Goal: Submit feedback/report problem: Submit feedback/report problem

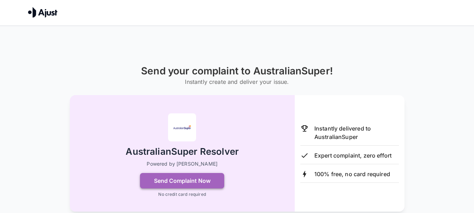
click at [168, 177] on button "Send Complaint Now" at bounding box center [182, 180] width 84 height 15
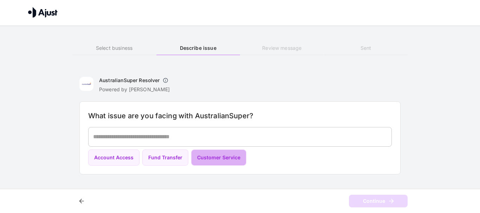
click at [228, 154] on button "Customer Service" at bounding box center [218, 158] width 55 height 16
type textarea "**********"
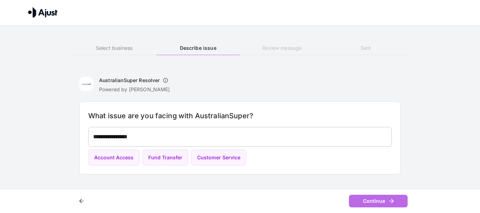
click at [369, 202] on button "Continue" at bounding box center [378, 201] width 59 height 13
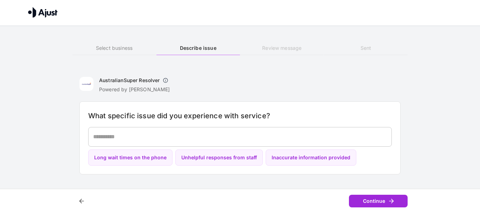
click at [366, 200] on button "Continue" at bounding box center [378, 201] width 59 height 13
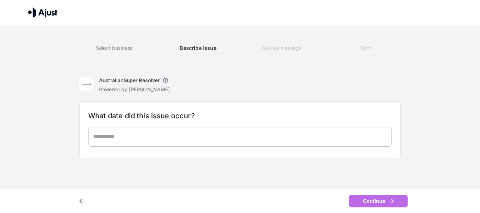
click at [366, 200] on button "Continue" at bounding box center [378, 201] width 59 height 13
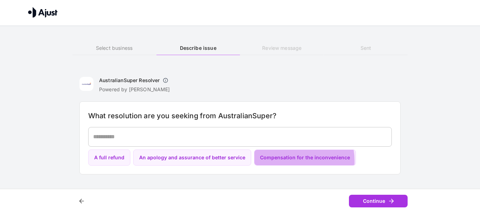
click at [283, 161] on button "Compensation for the inconvenience" at bounding box center [305, 158] width 102 height 16
type textarea "**********"
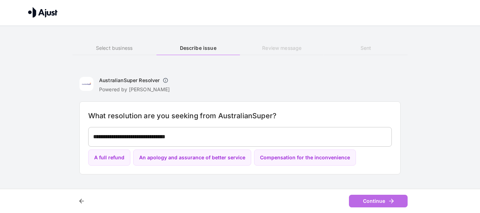
click at [352, 197] on button "Continue" at bounding box center [378, 201] width 59 height 13
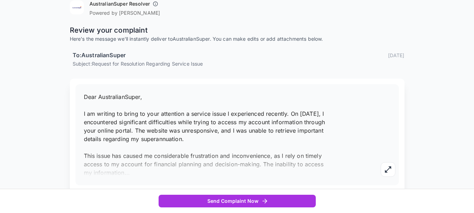
scroll to position [99, 0]
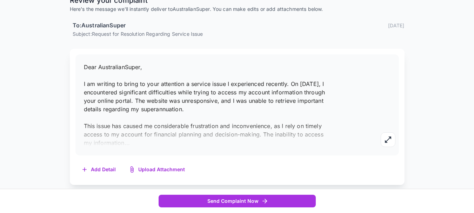
click at [105, 167] on button "Add Detail" at bounding box center [98, 170] width 47 height 14
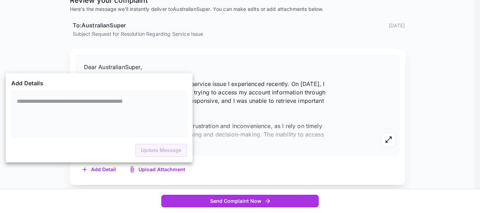
click at [225, 140] on div at bounding box center [240, 106] width 480 height 213
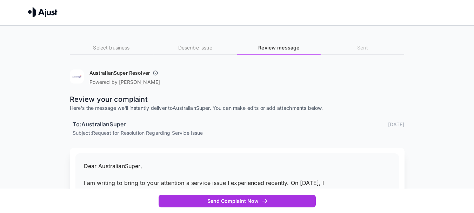
scroll to position [0, 0]
